Goal: Information Seeking & Learning: Learn about a topic

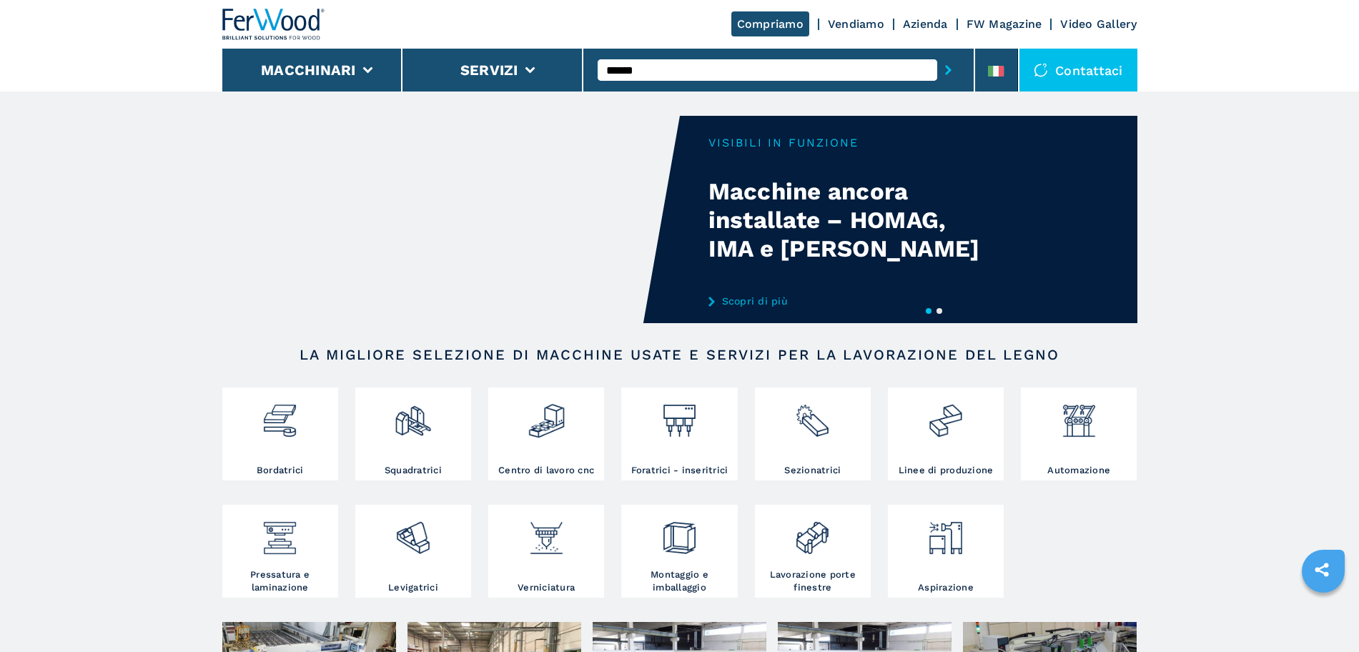
type input "******"
click at [937, 54] on button "submit-button" at bounding box center [948, 70] width 22 height 33
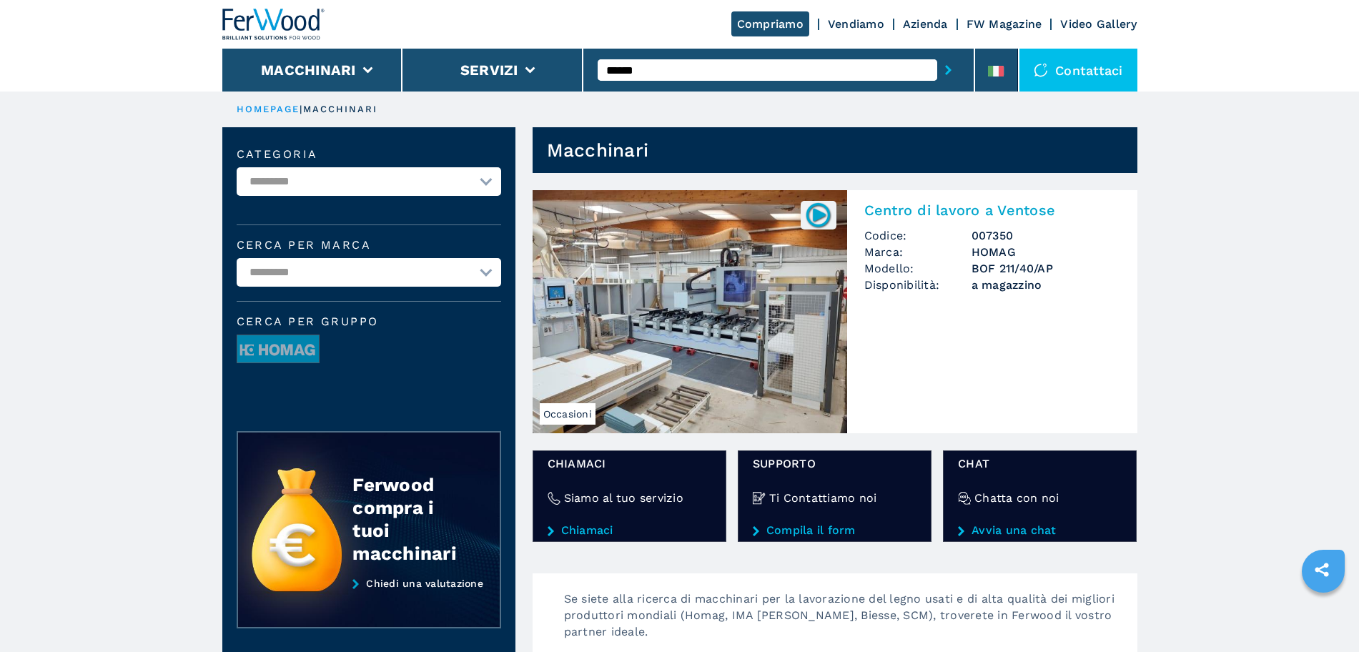
click at [715, 259] on img at bounding box center [690, 311] width 315 height 243
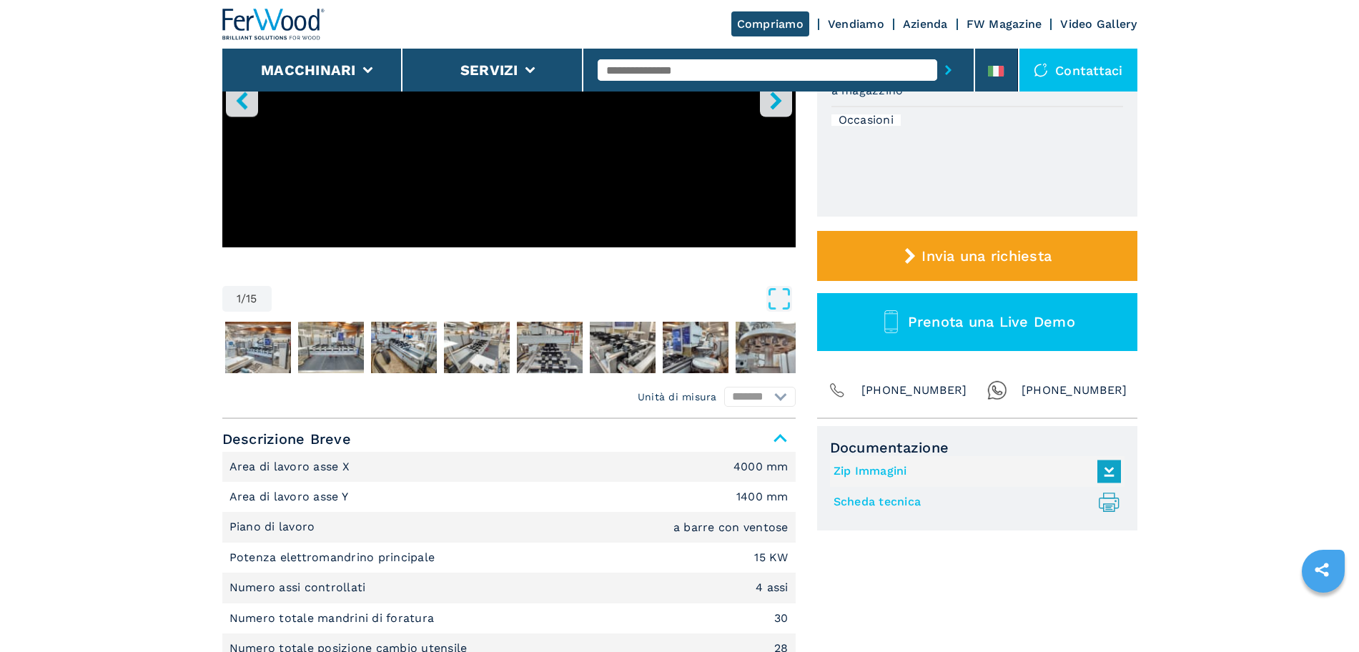
scroll to position [596, 0]
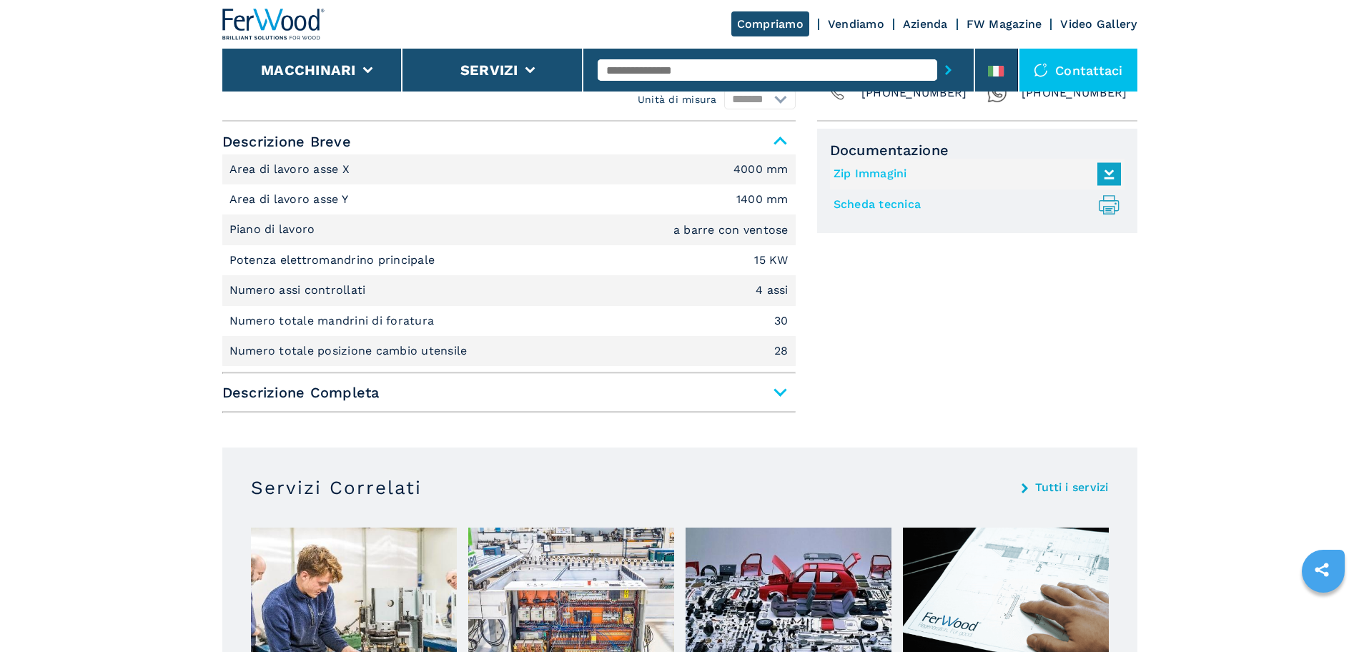
click at [771, 398] on span "Descrizione Completa" at bounding box center [508, 393] width 573 height 26
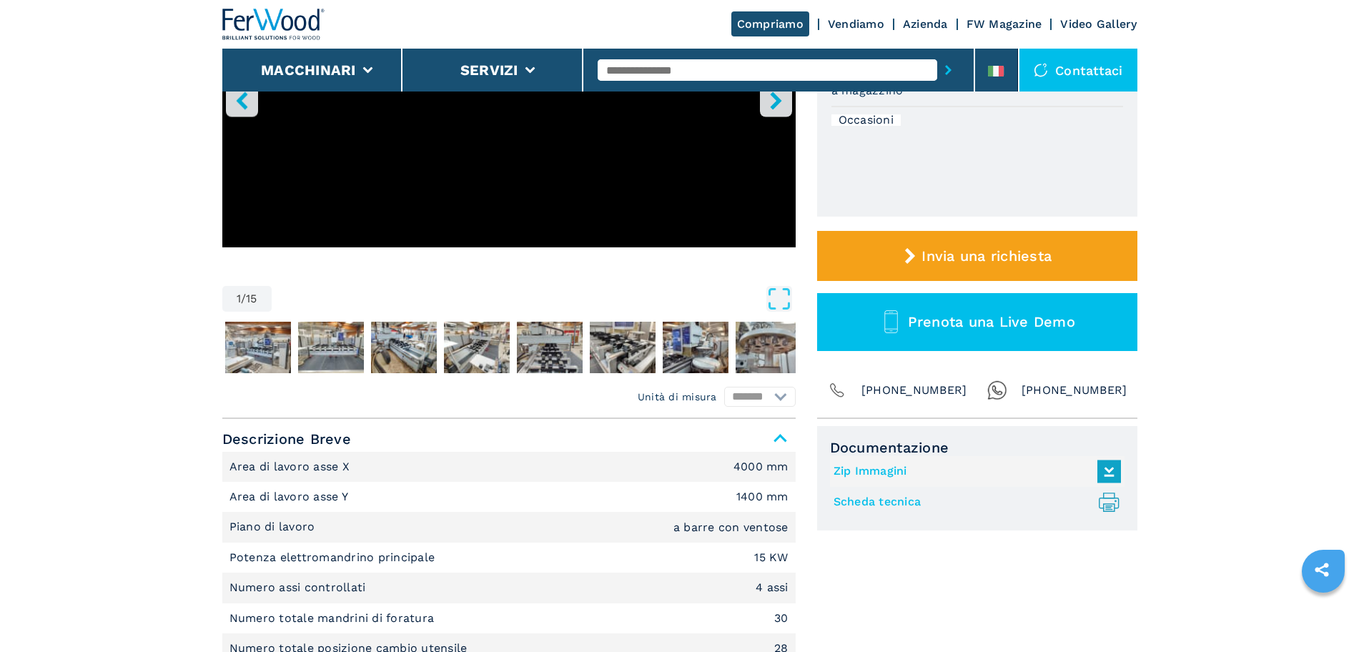
scroll to position [0, 0]
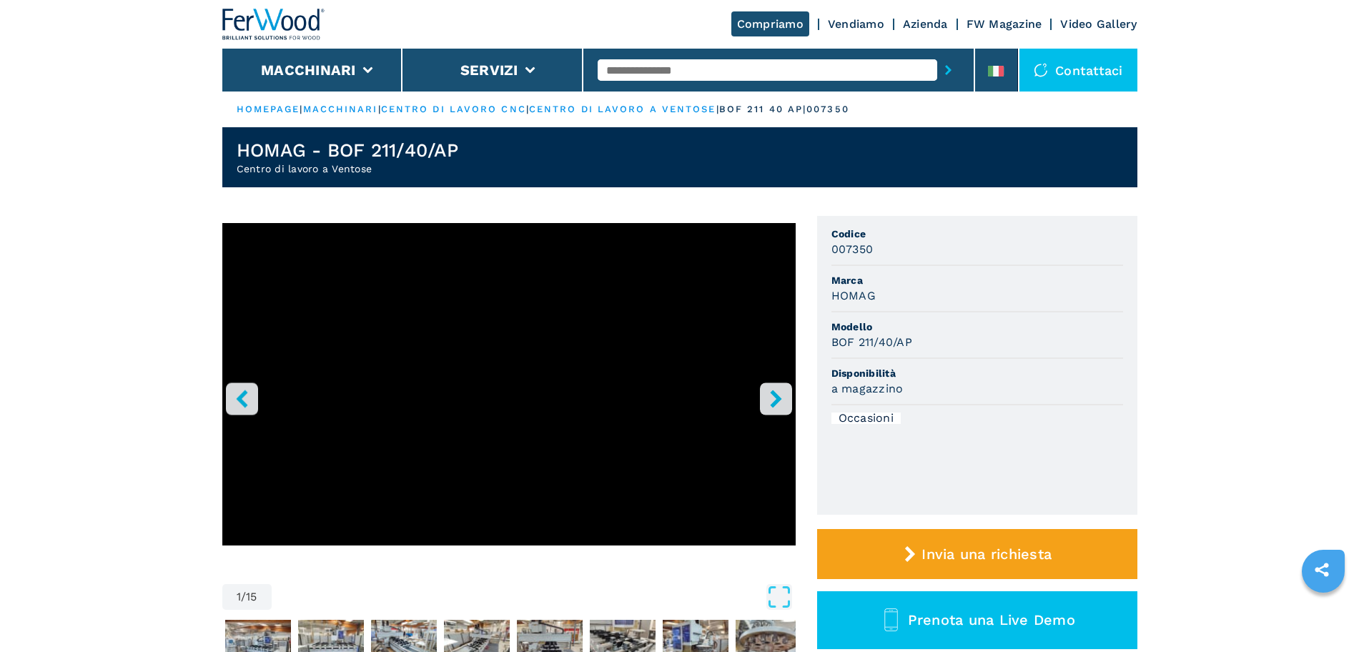
click at [768, 395] on icon "right-button" at bounding box center [776, 399] width 18 height 18
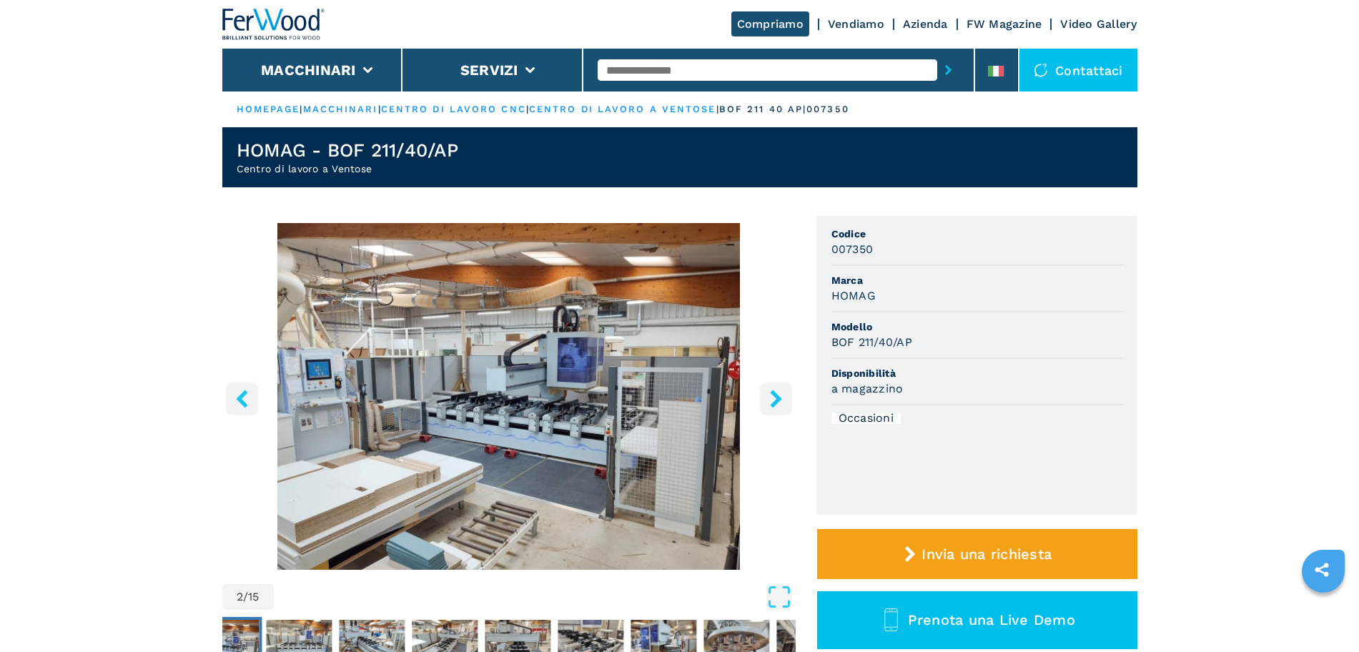
click at [768, 395] on icon "right-button" at bounding box center [776, 399] width 18 height 18
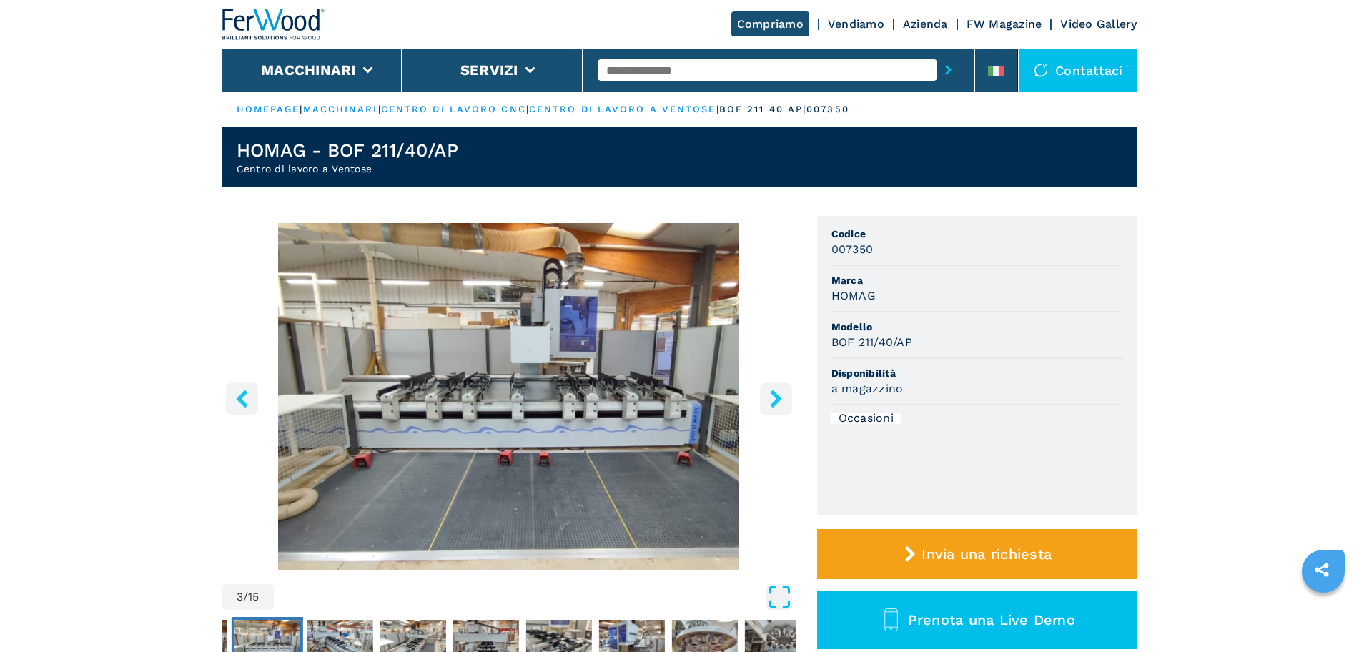
click at [769, 601] on icon "Open Fullscreen" at bounding box center [778, 597] width 19 height 19
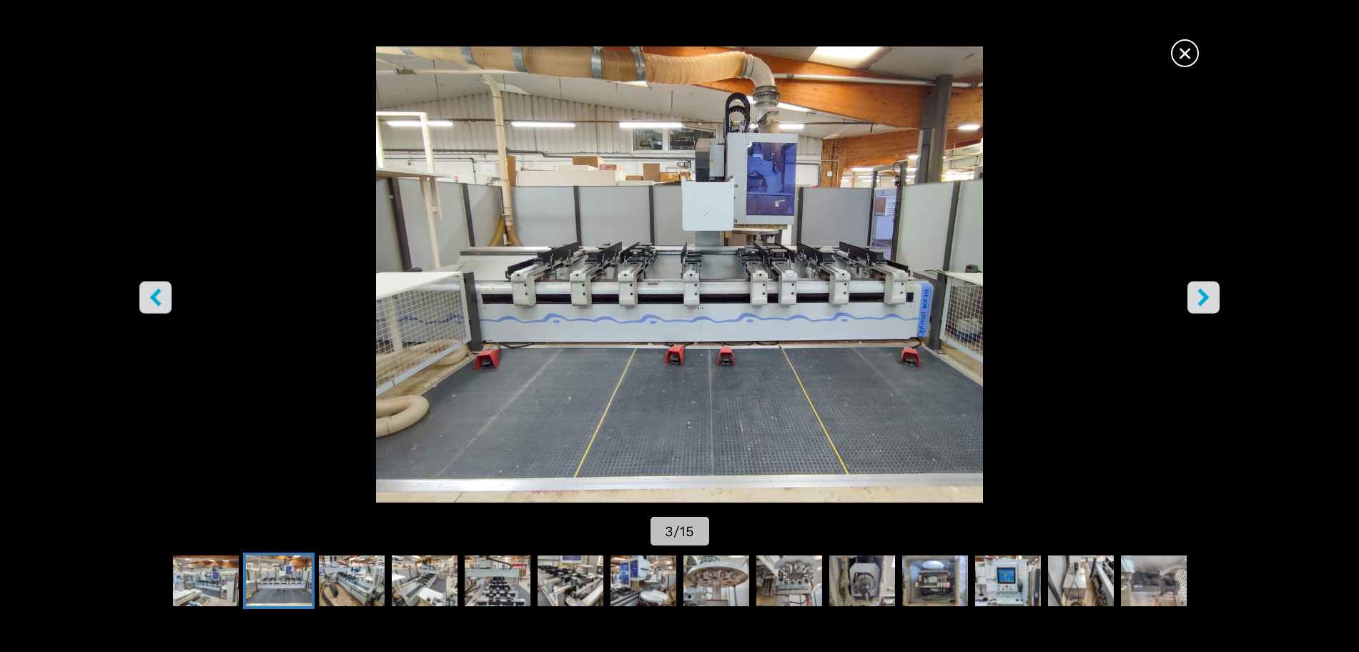
click at [1211, 295] on icon "right-button" at bounding box center [1204, 298] width 18 height 18
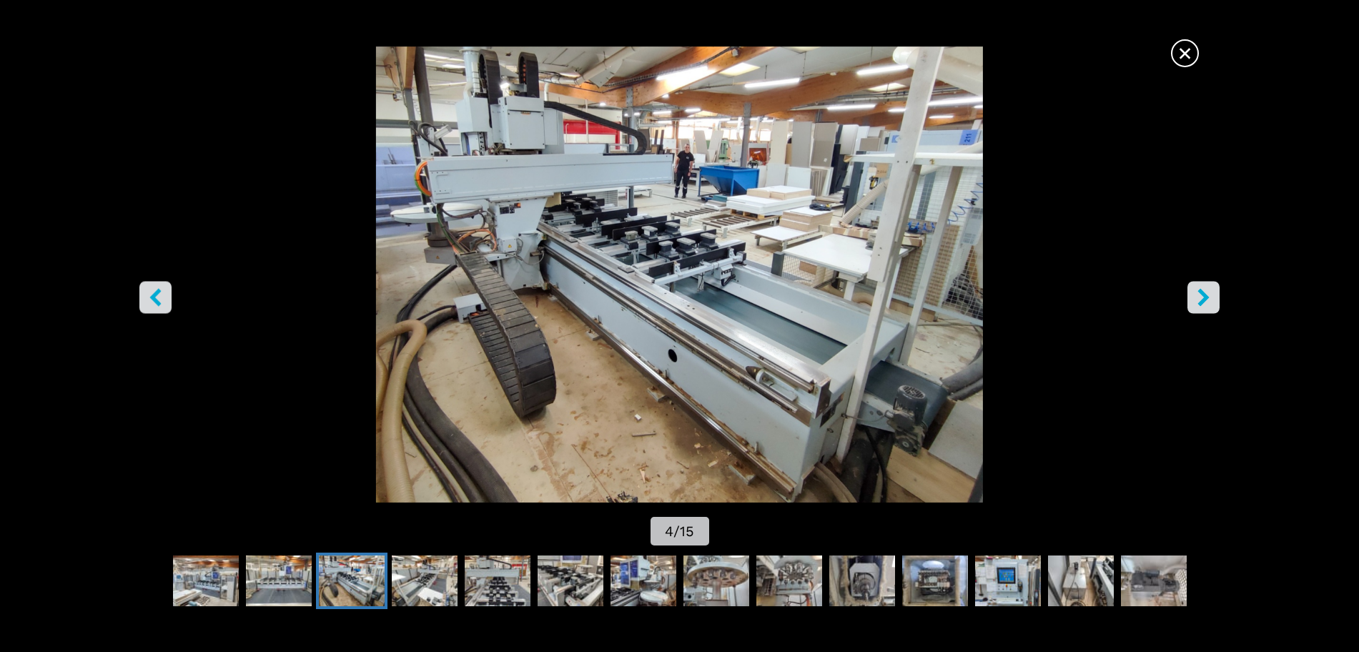
click at [147, 303] on icon "left-button" at bounding box center [156, 298] width 18 height 18
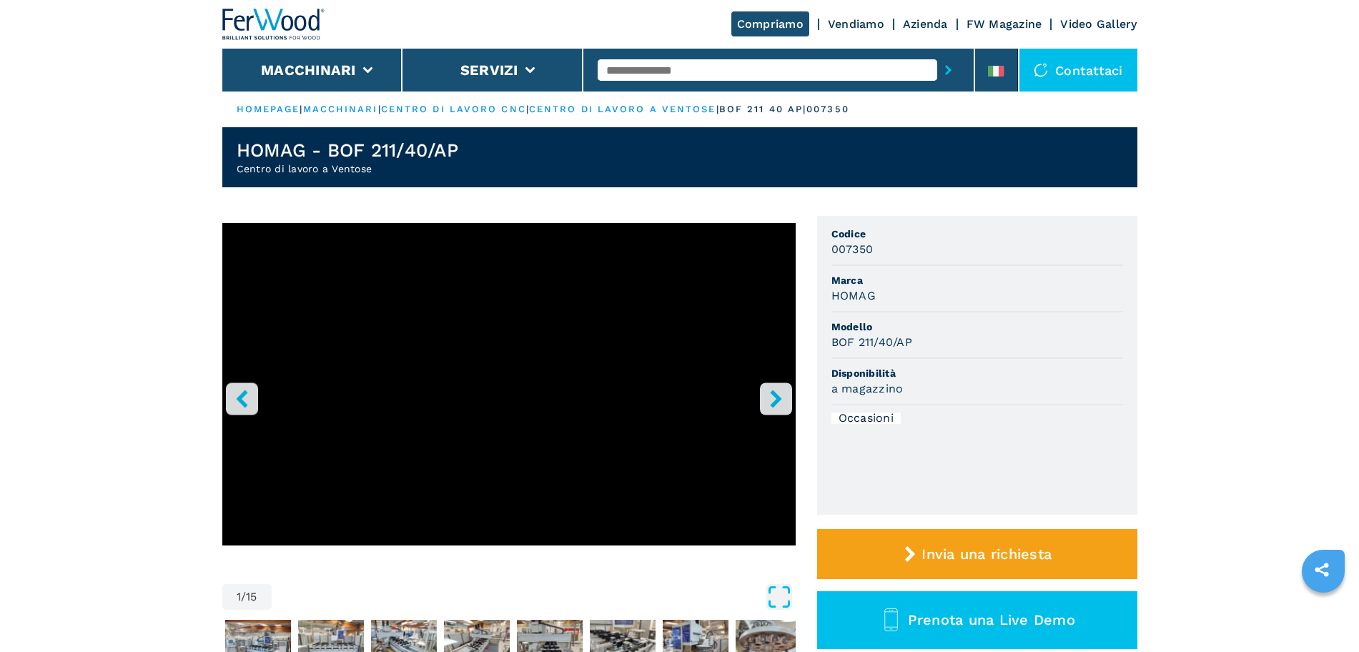
click at [782, 597] on icon "Open Fullscreen" at bounding box center [780, 597] width 26 height 26
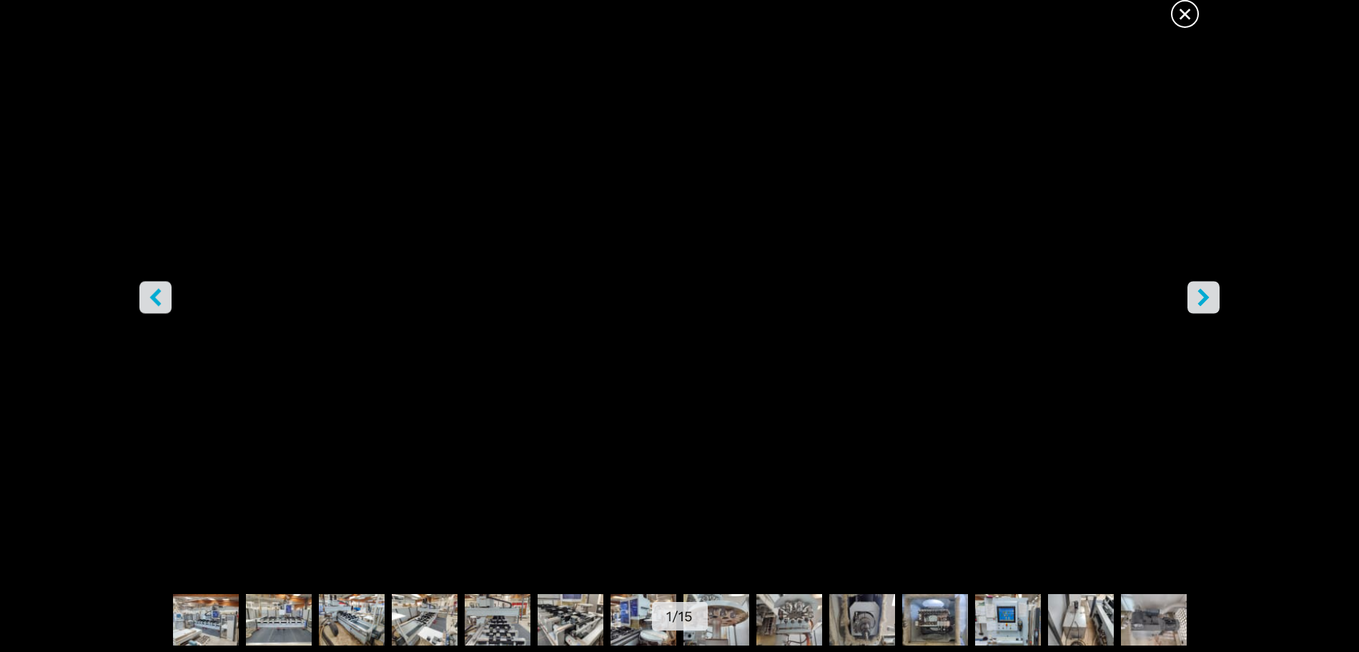
click at [1211, 287] on button "right-button" at bounding box center [1204, 298] width 32 height 32
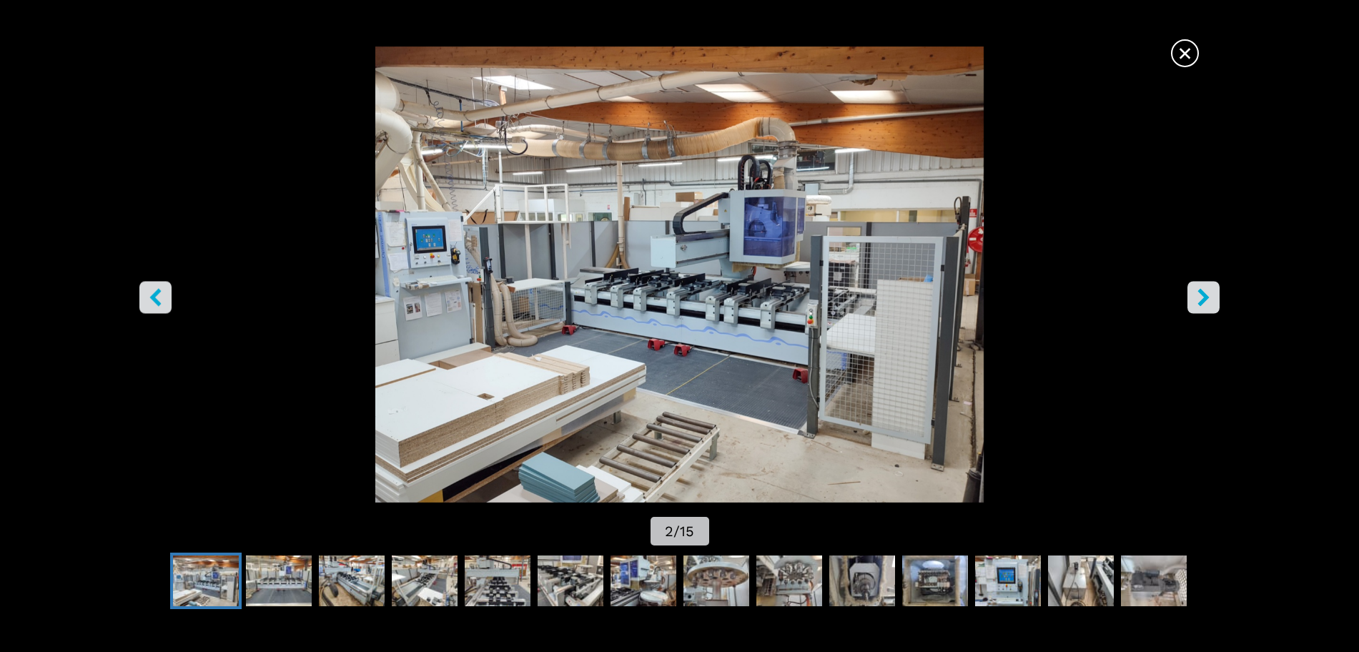
click at [1205, 307] on button "right-button" at bounding box center [1204, 298] width 32 height 32
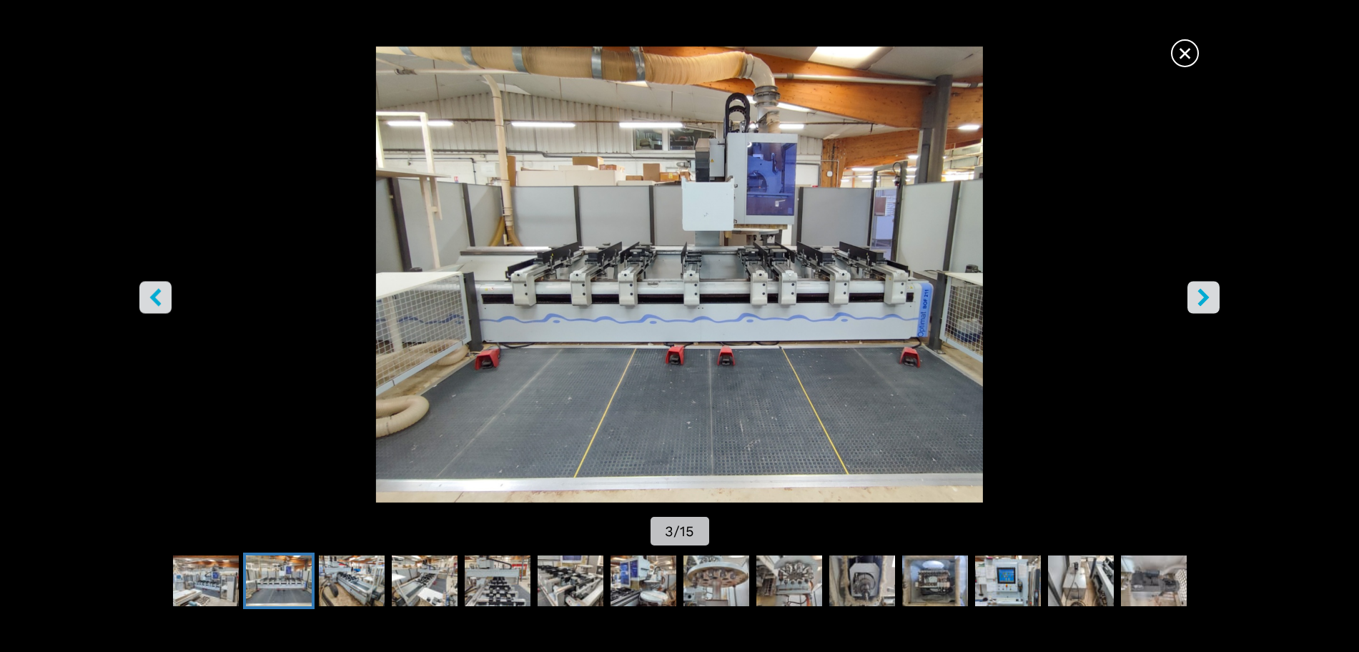
click at [155, 298] on icon "left-button" at bounding box center [155, 298] width 11 height 18
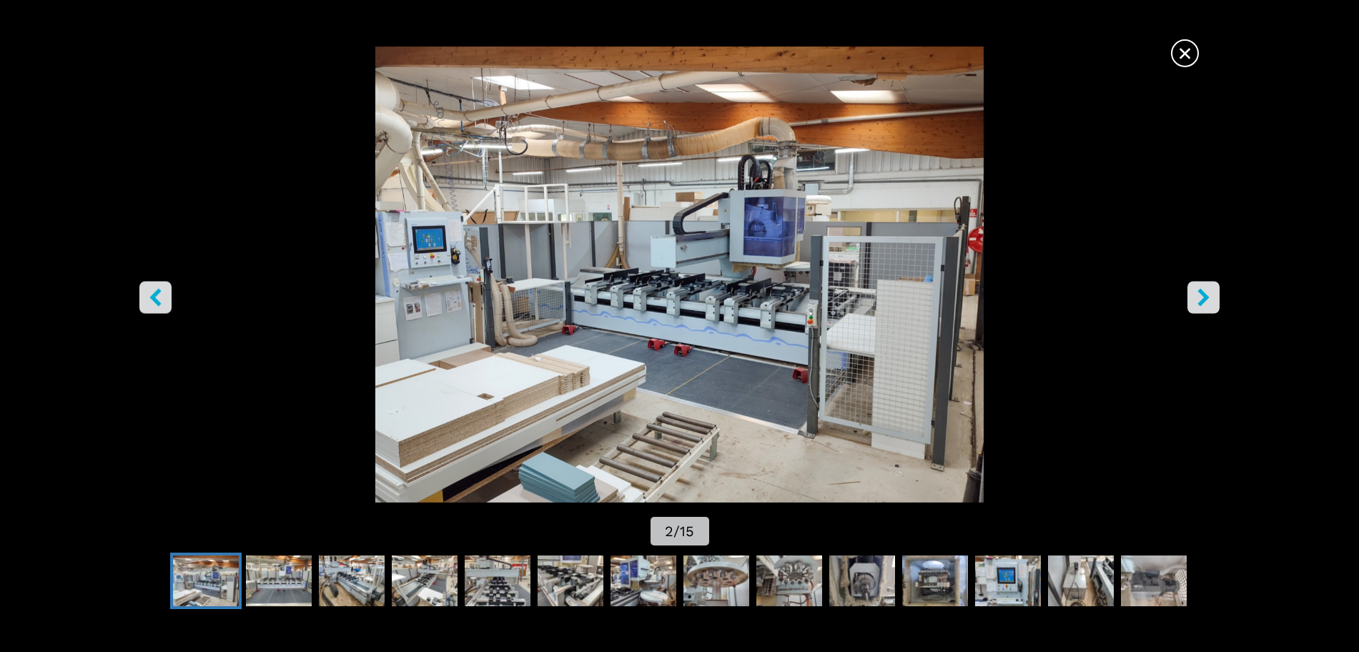
click at [1203, 300] on icon "right-button" at bounding box center [1203, 298] width 11 height 18
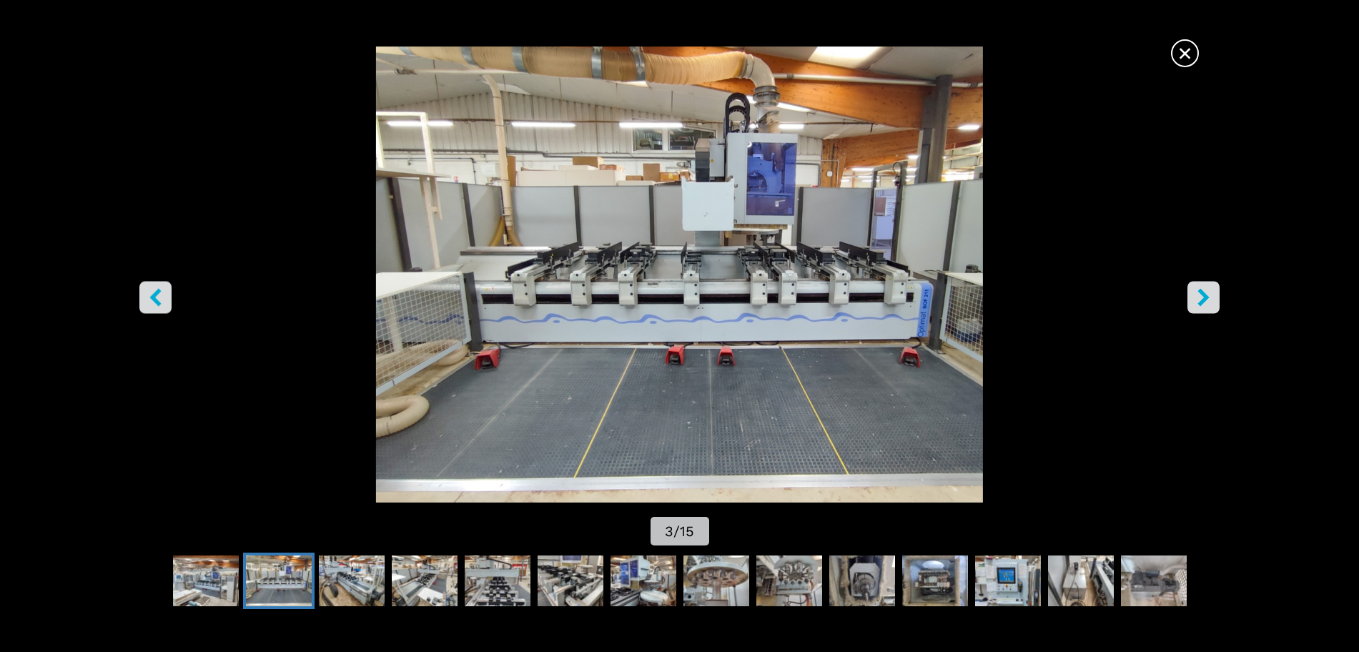
click at [1193, 309] on button "right-button" at bounding box center [1204, 298] width 32 height 32
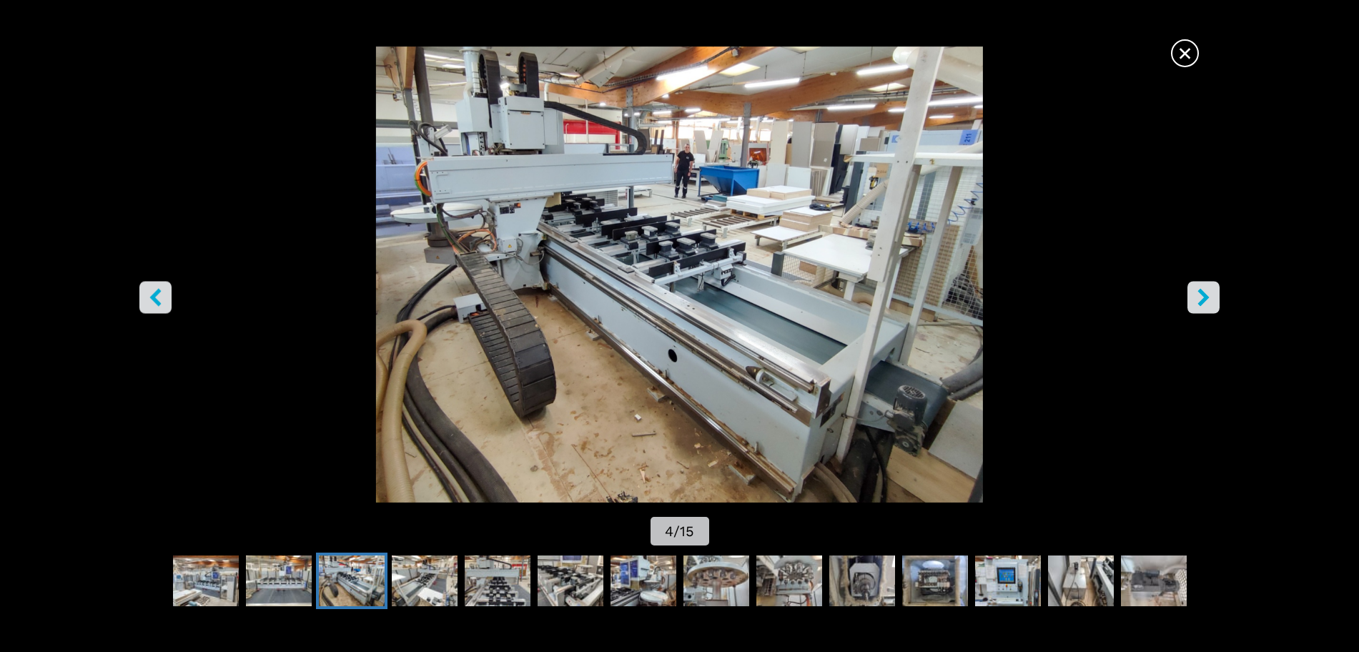
click at [1196, 297] on icon "right-button" at bounding box center [1204, 298] width 18 height 18
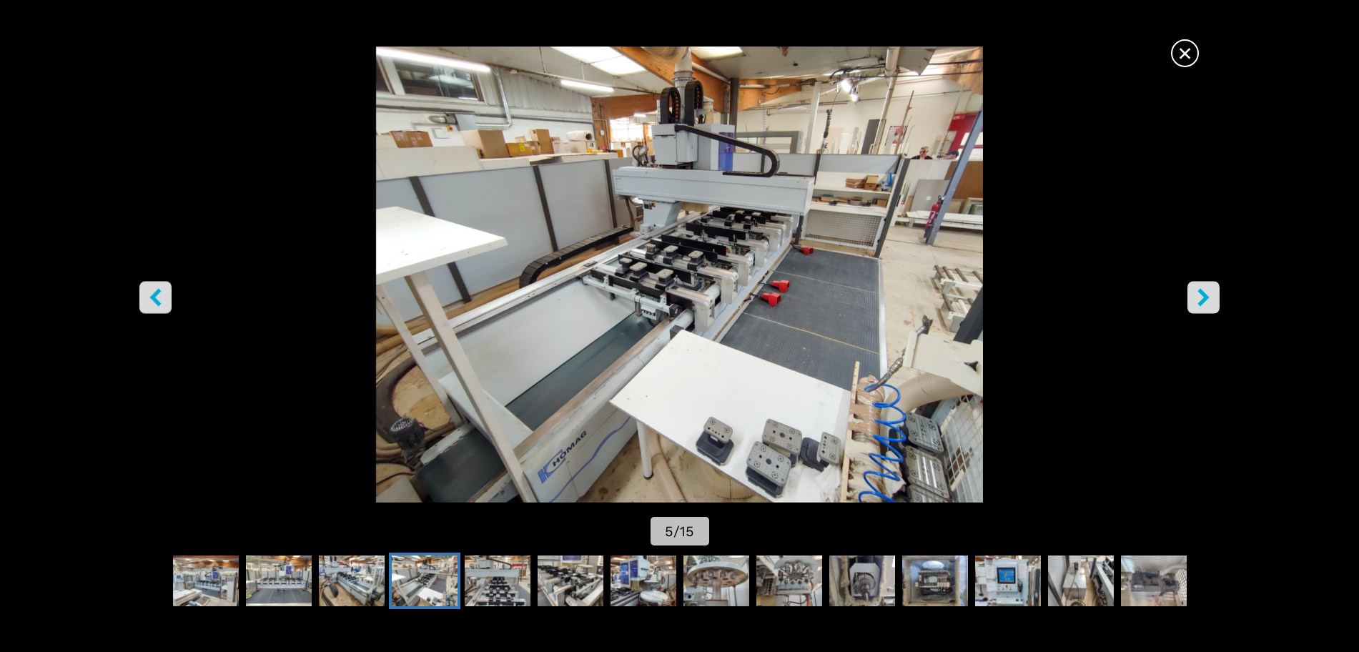
click at [1198, 297] on icon "right-button" at bounding box center [1204, 298] width 18 height 18
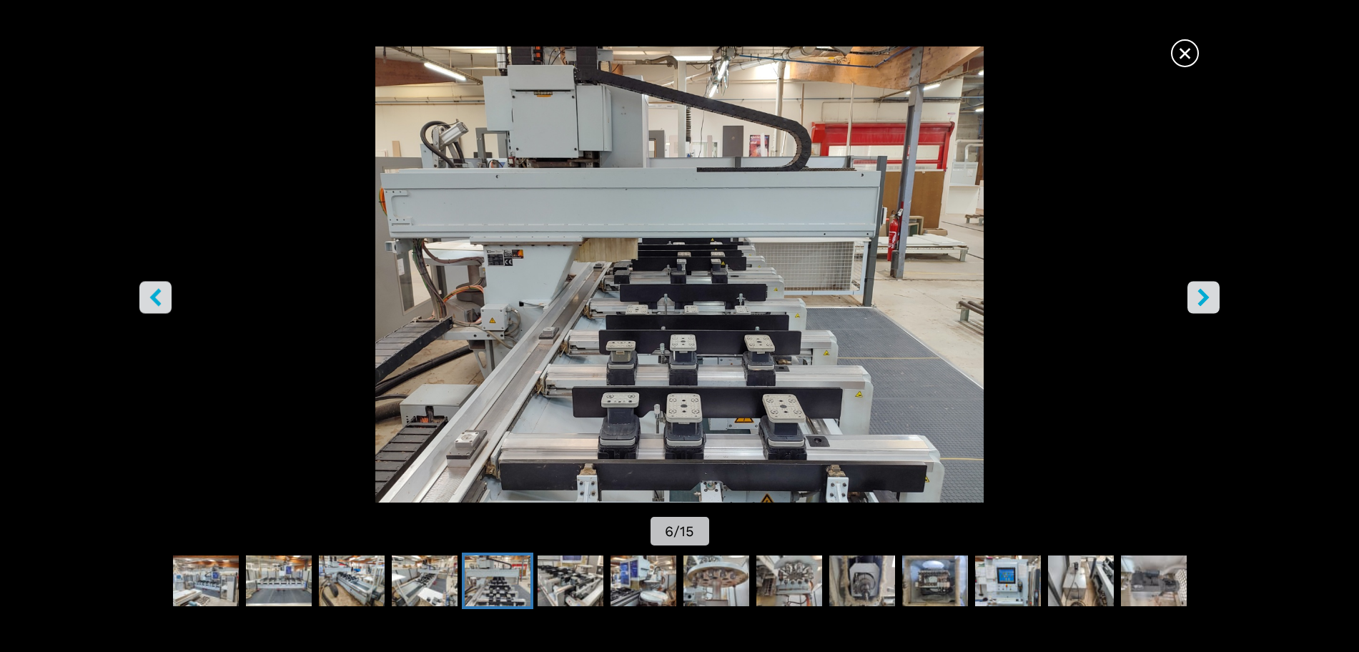
click at [1206, 297] on icon "right-button" at bounding box center [1203, 298] width 11 height 18
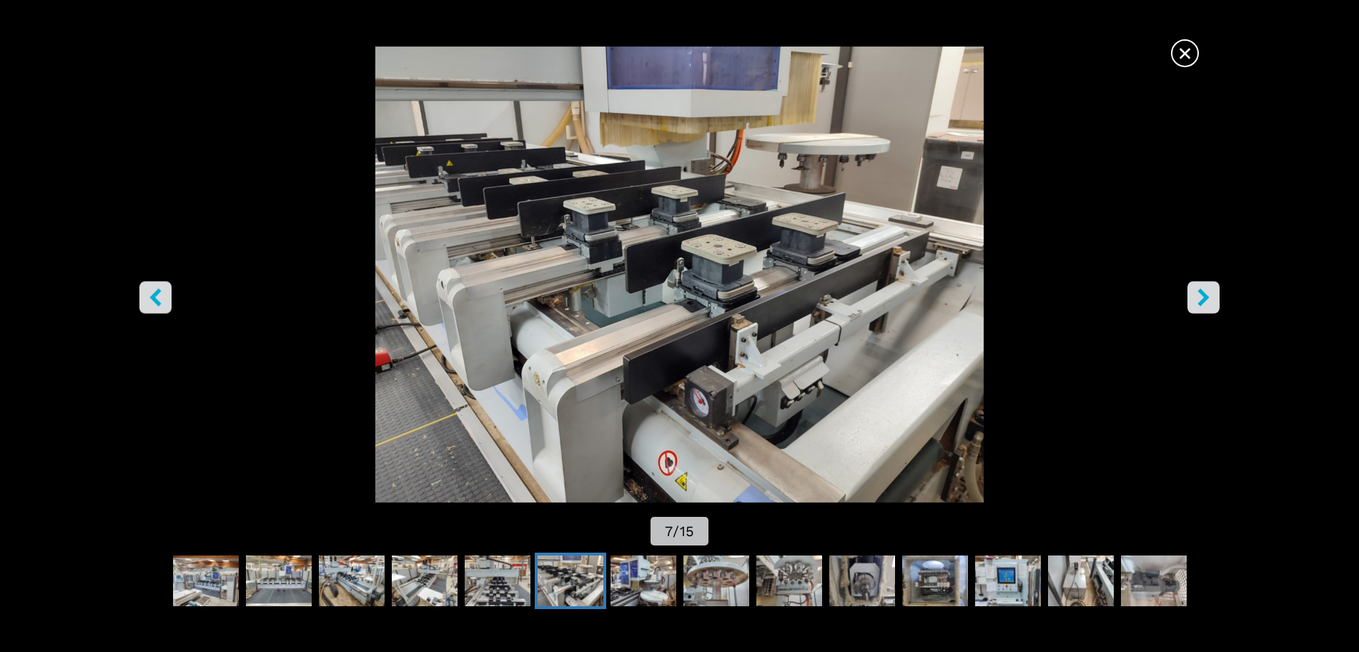
click at [1213, 296] on button "right-button" at bounding box center [1204, 298] width 32 height 32
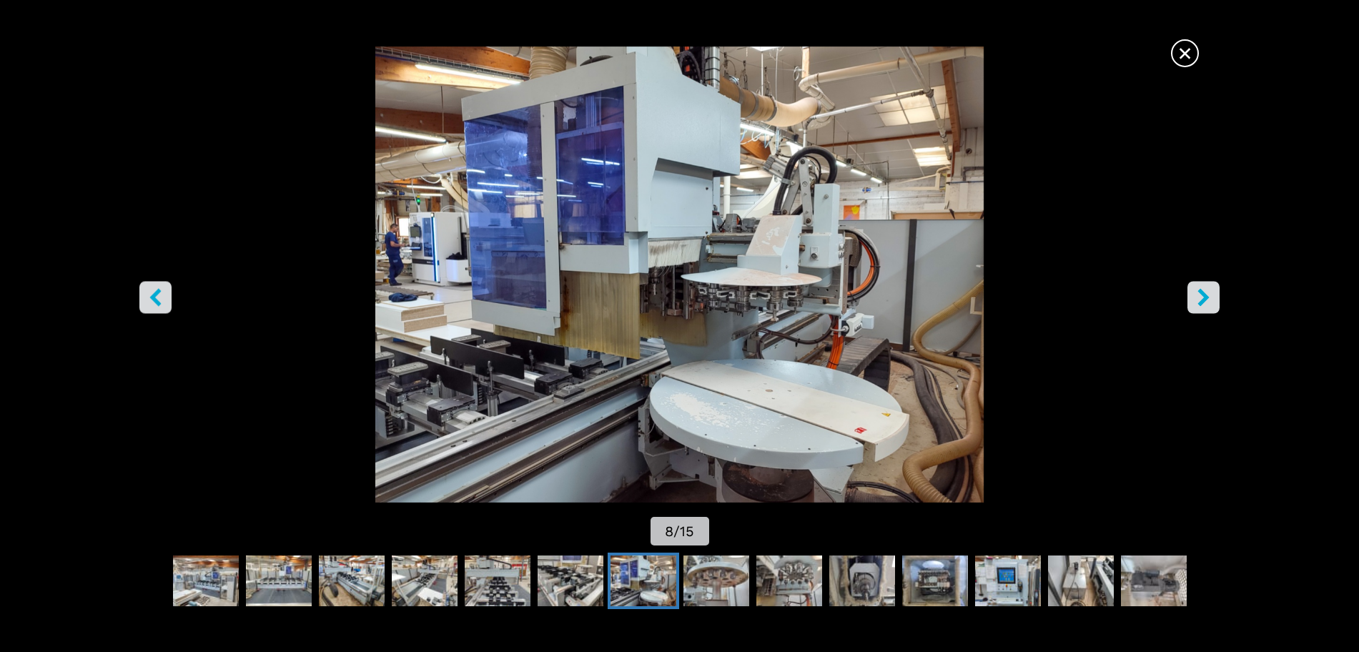
click at [1213, 296] on button "right-button" at bounding box center [1204, 298] width 32 height 32
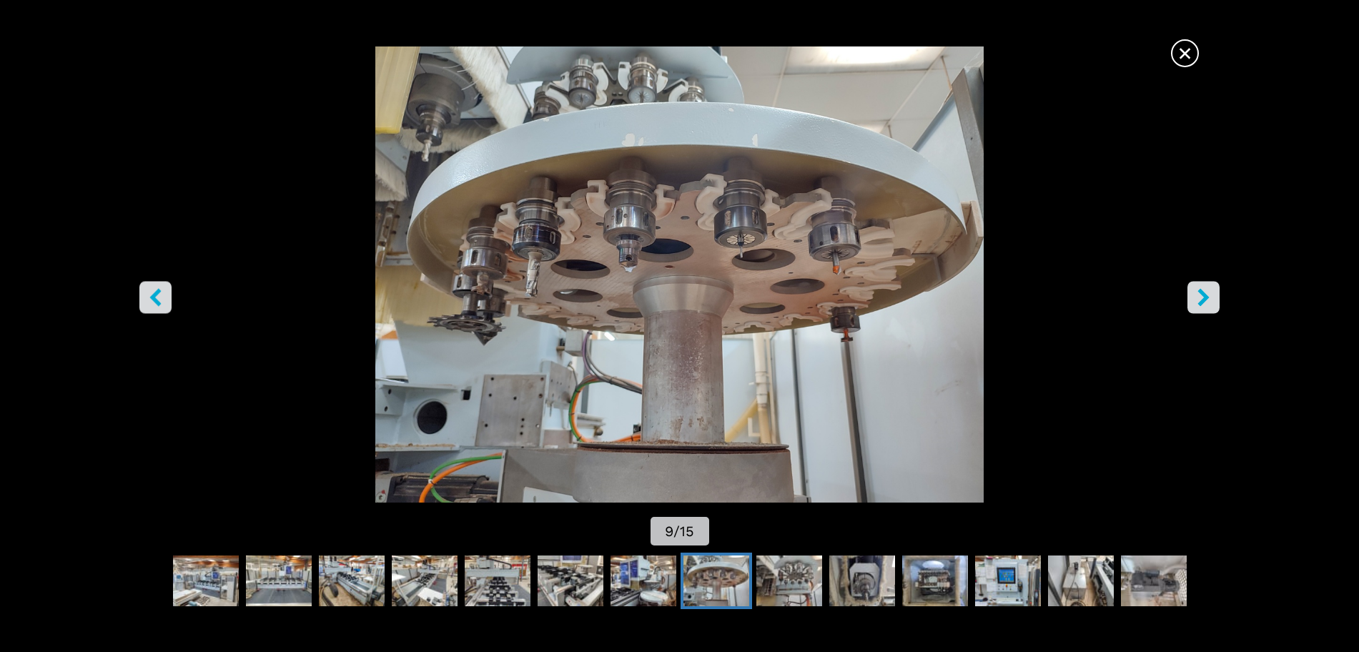
click at [1213, 296] on button "right-button" at bounding box center [1204, 298] width 32 height 32
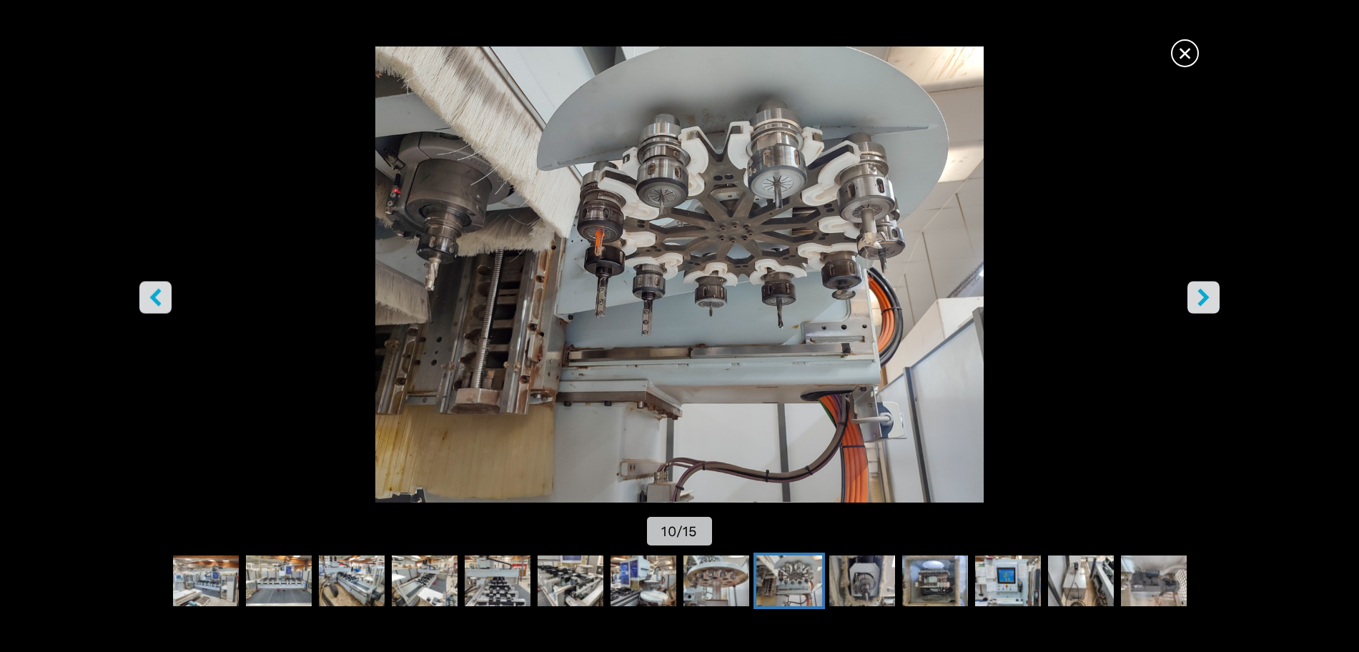
click at [1213, 296] on button "right-button" at bounding box center [1204, 298] width 32 height 32
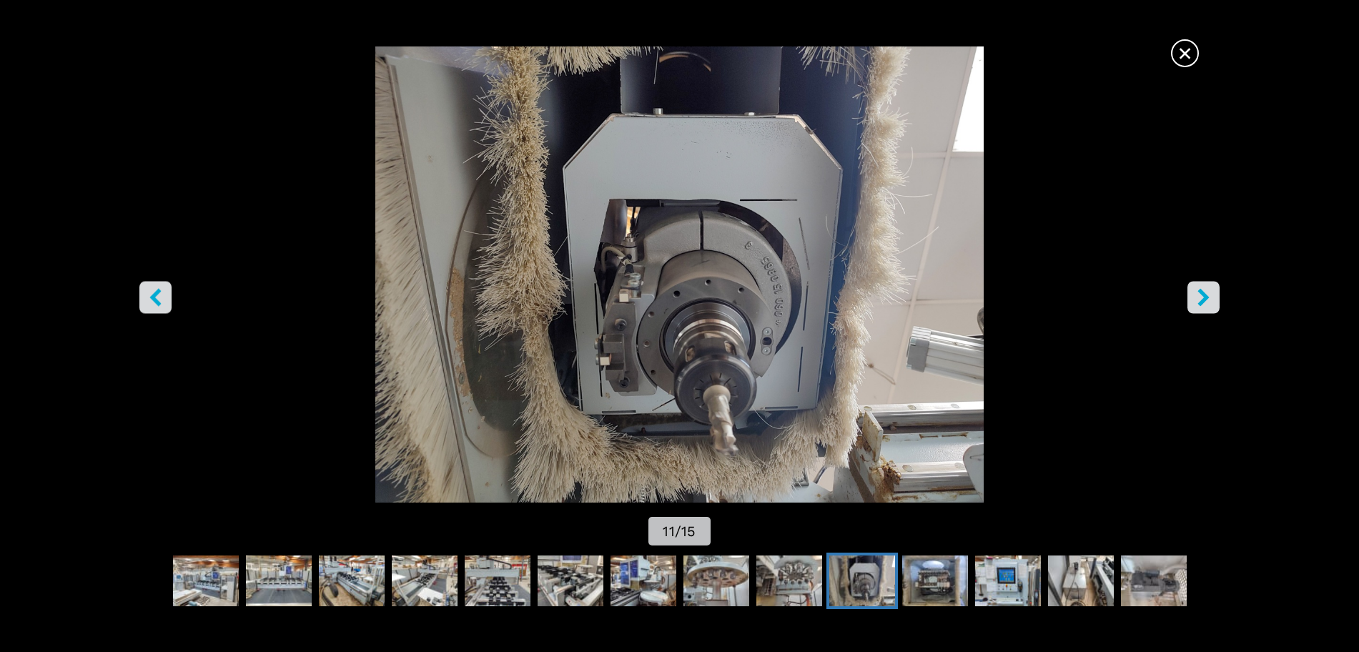
click at [1213, 296] on button "right-button" at bounding box center [1204, 298] width 32 height 32
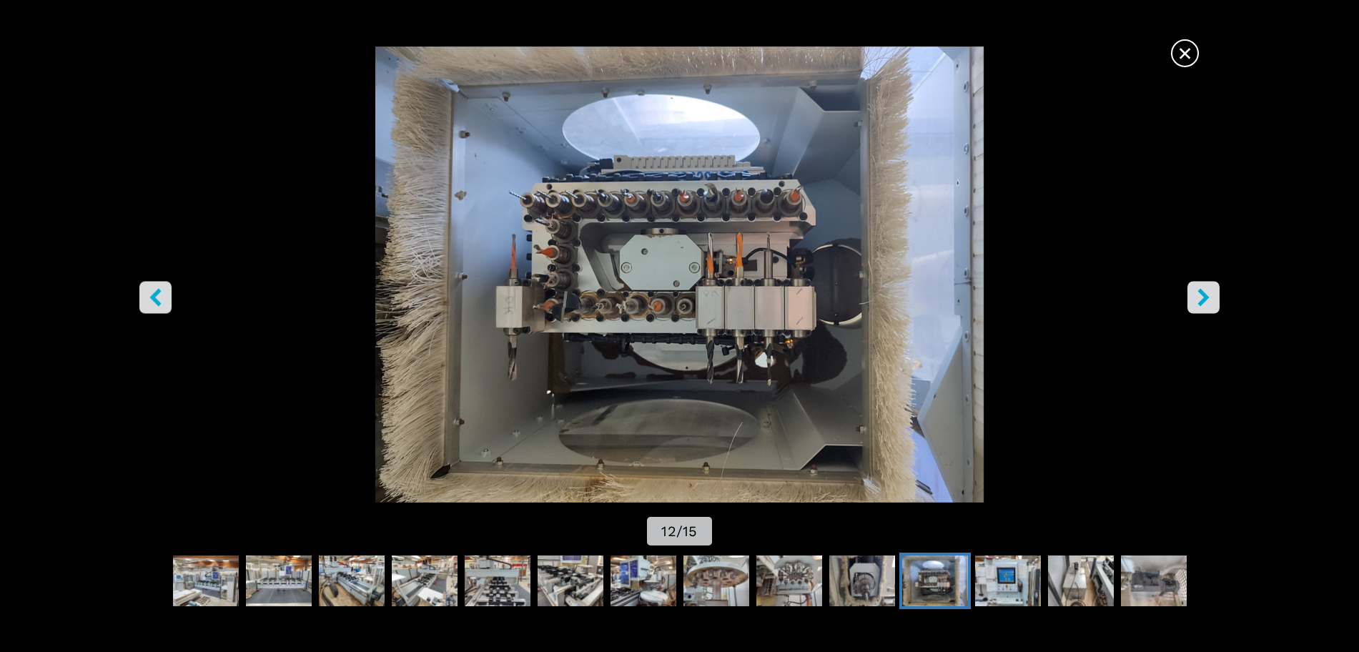
click at [1213, 296] on button "right-button" at bounding box center [1204, 298] width 32 height 32
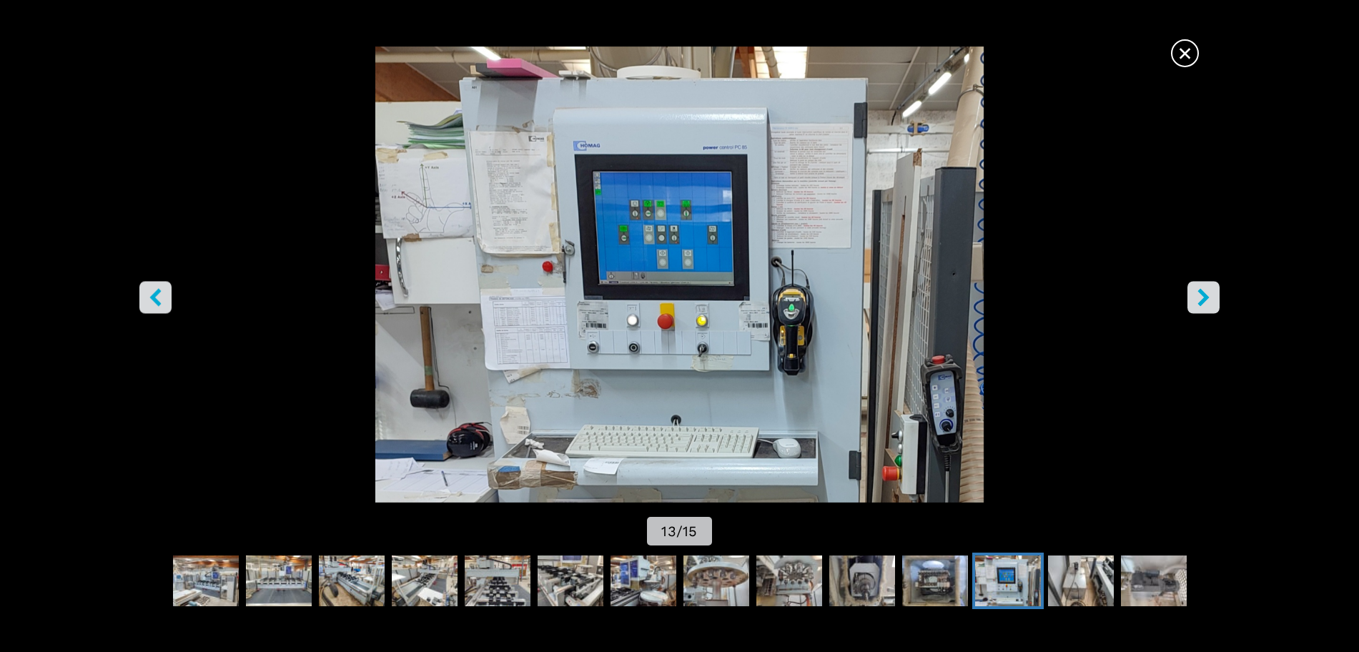
click at [1213, 296] on button "right-button" at bounding box center [1204, 298] width 32 height 32
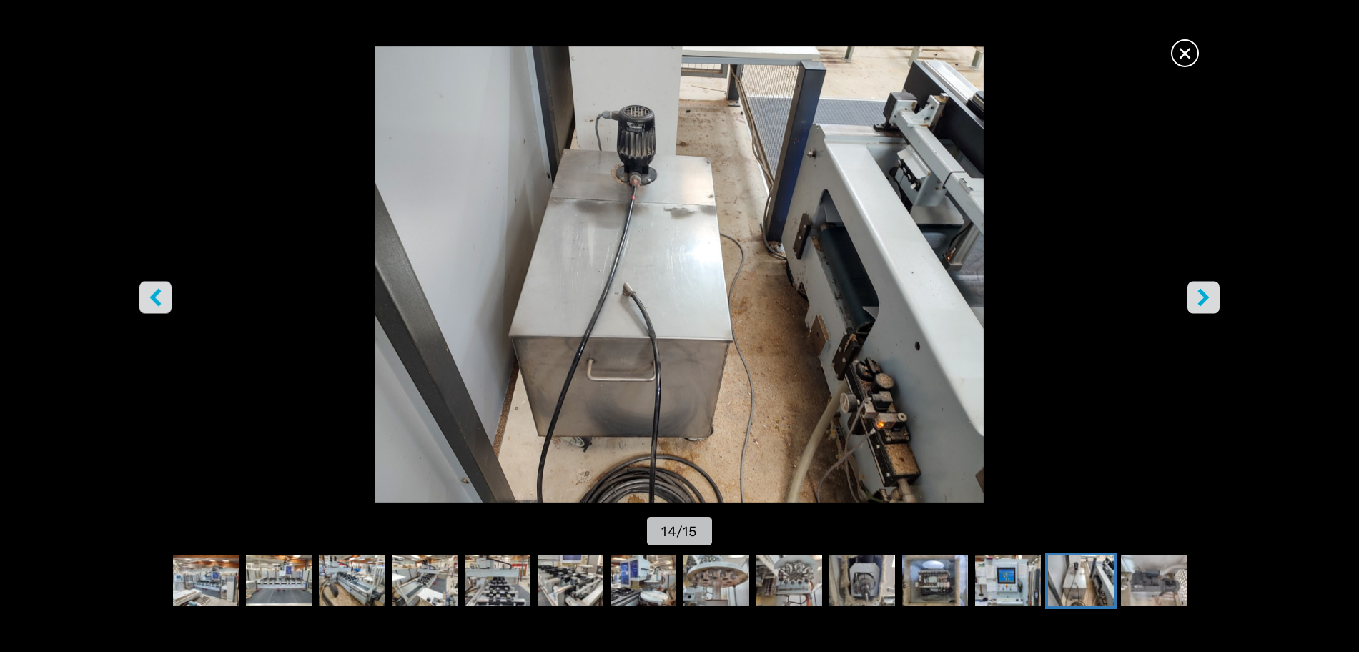
scroll to position [1490, 0]
click at [1186, 49] on span "×" at bounding box center [1185, 50] width 25 height 25
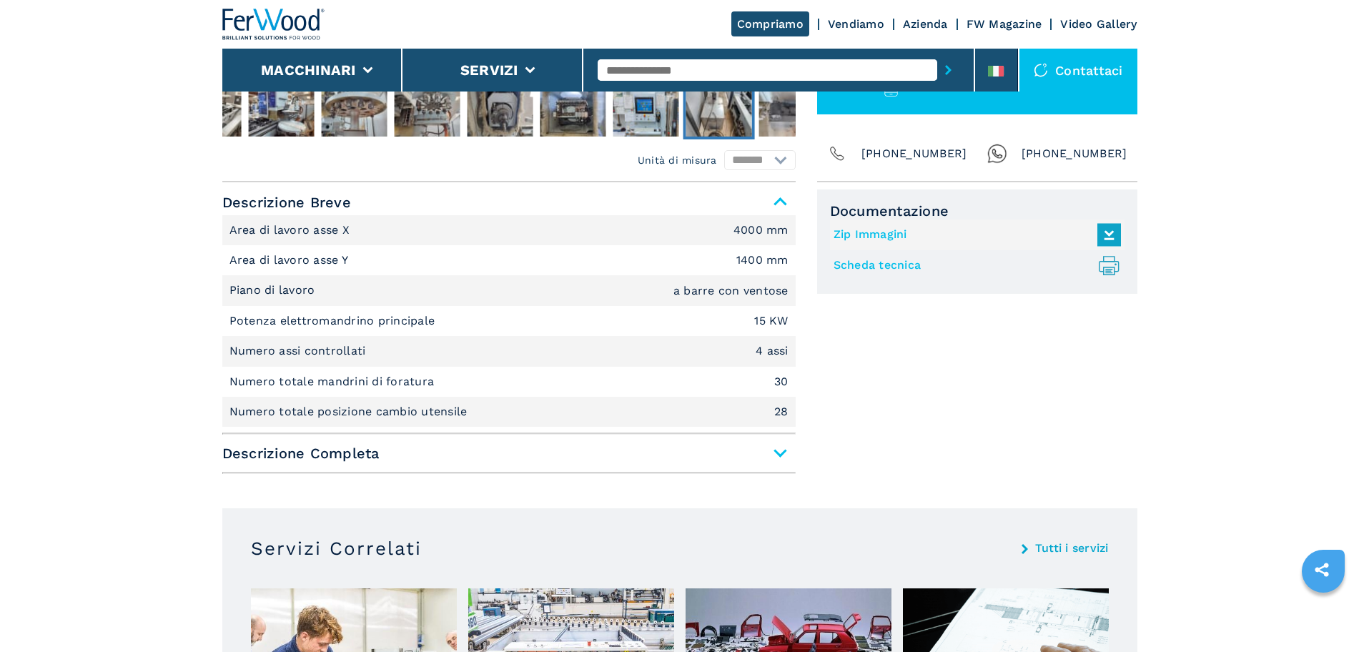
scroll to position [0, 0]
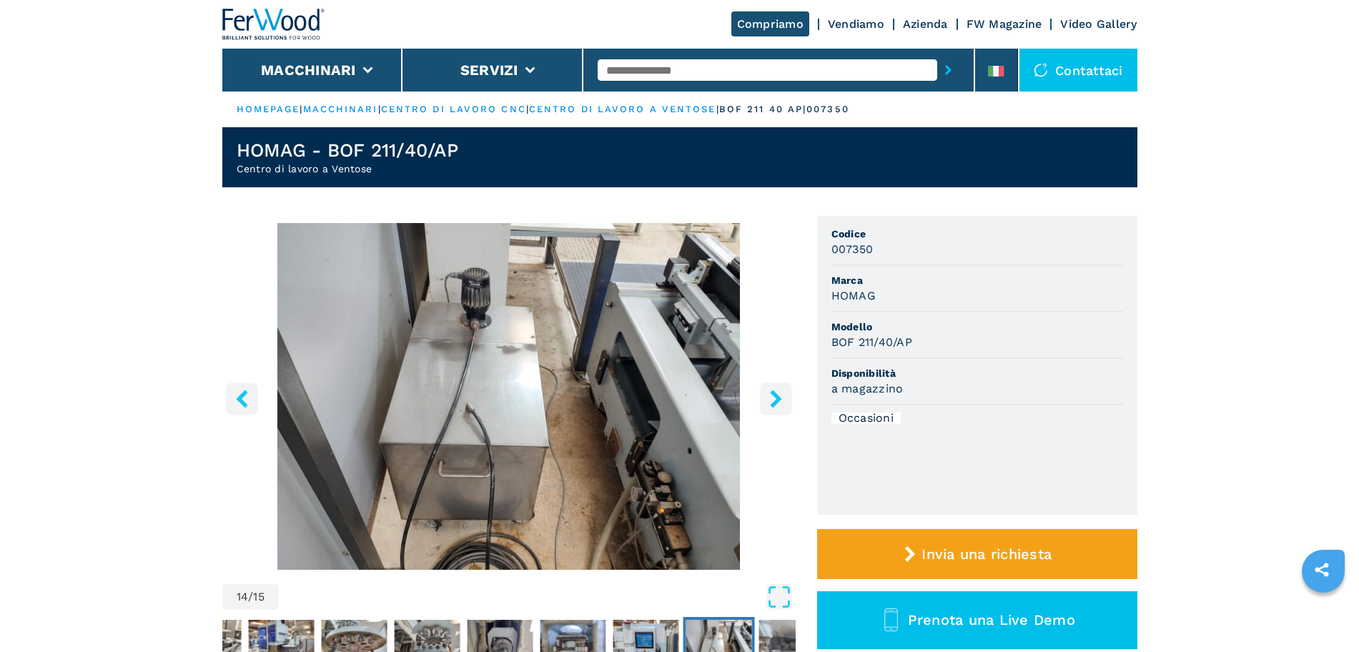
click at [790, 409] on button "right-button" at bounding box center [776, 399] width 32 height 32
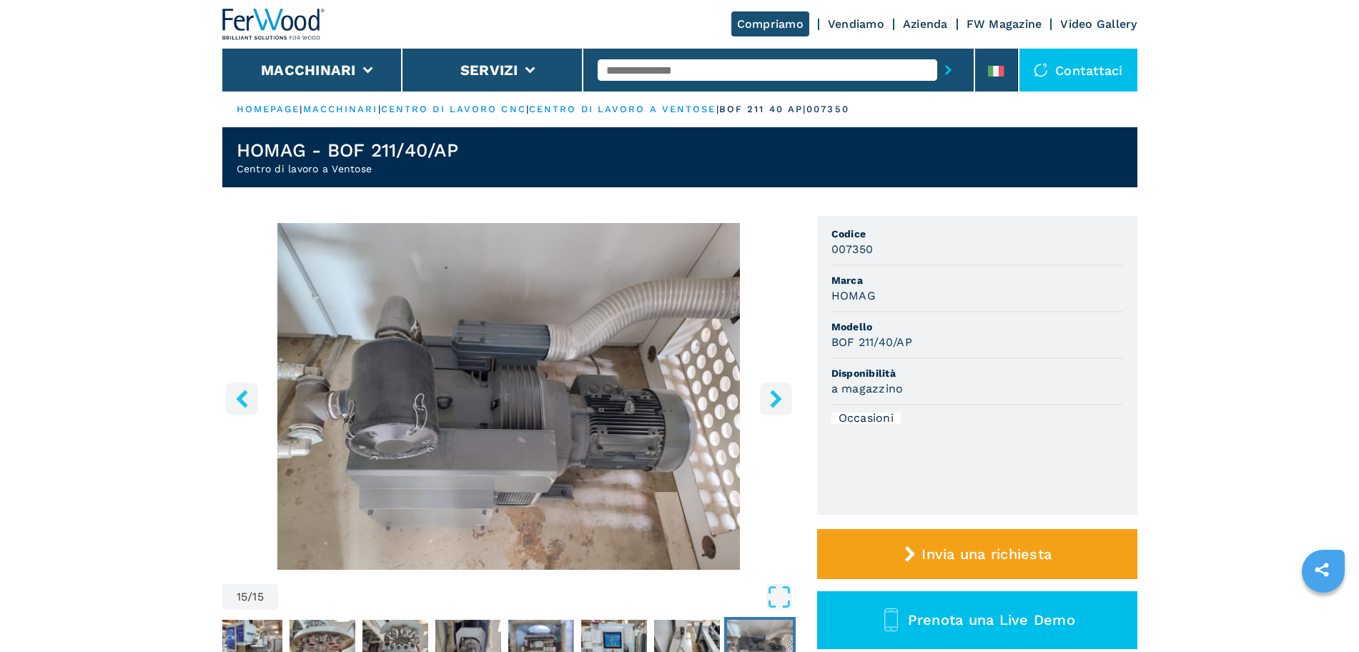
click at [789, 408] on button "right-button" at bounding box center [776, 399] width 32 height 32
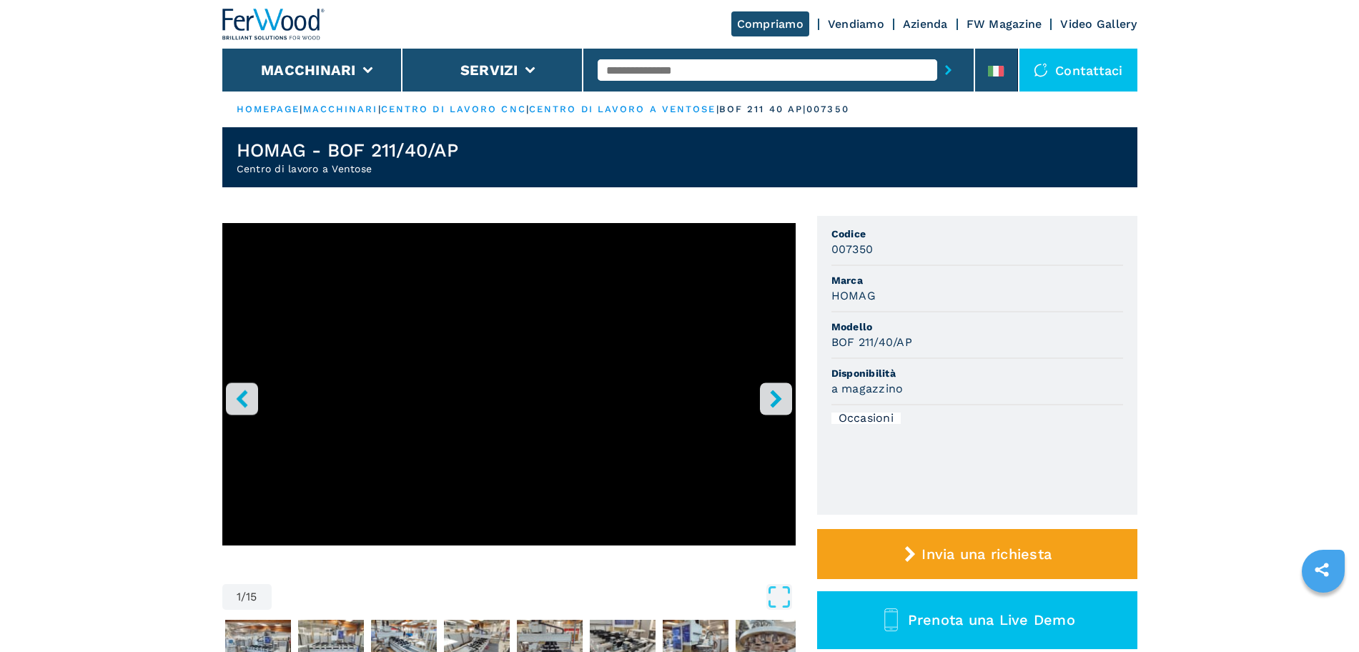
click at [788, 408] on button "right-button" at bounding box center [776, 399] width 32 height 32
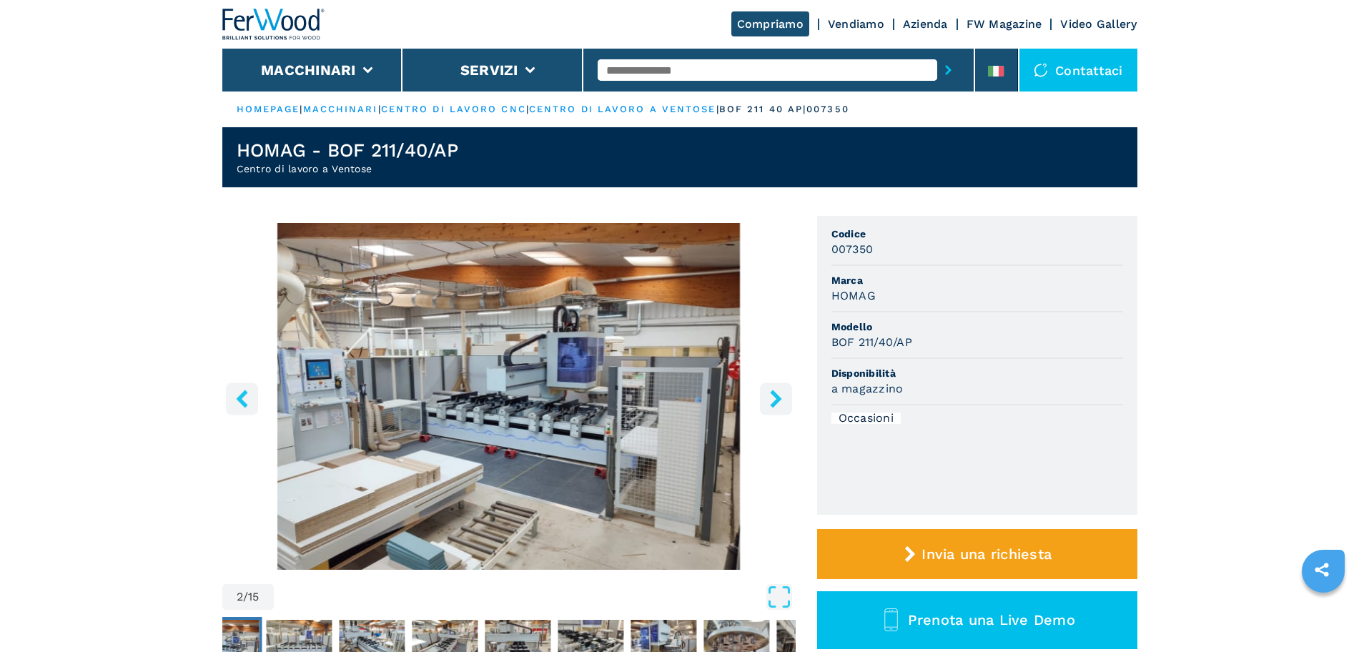
click at [788, 408] on button "right-button" at bounding box center [776, 399] width 32 height 32
